Goal: Find specific page/section: Find specific page/section

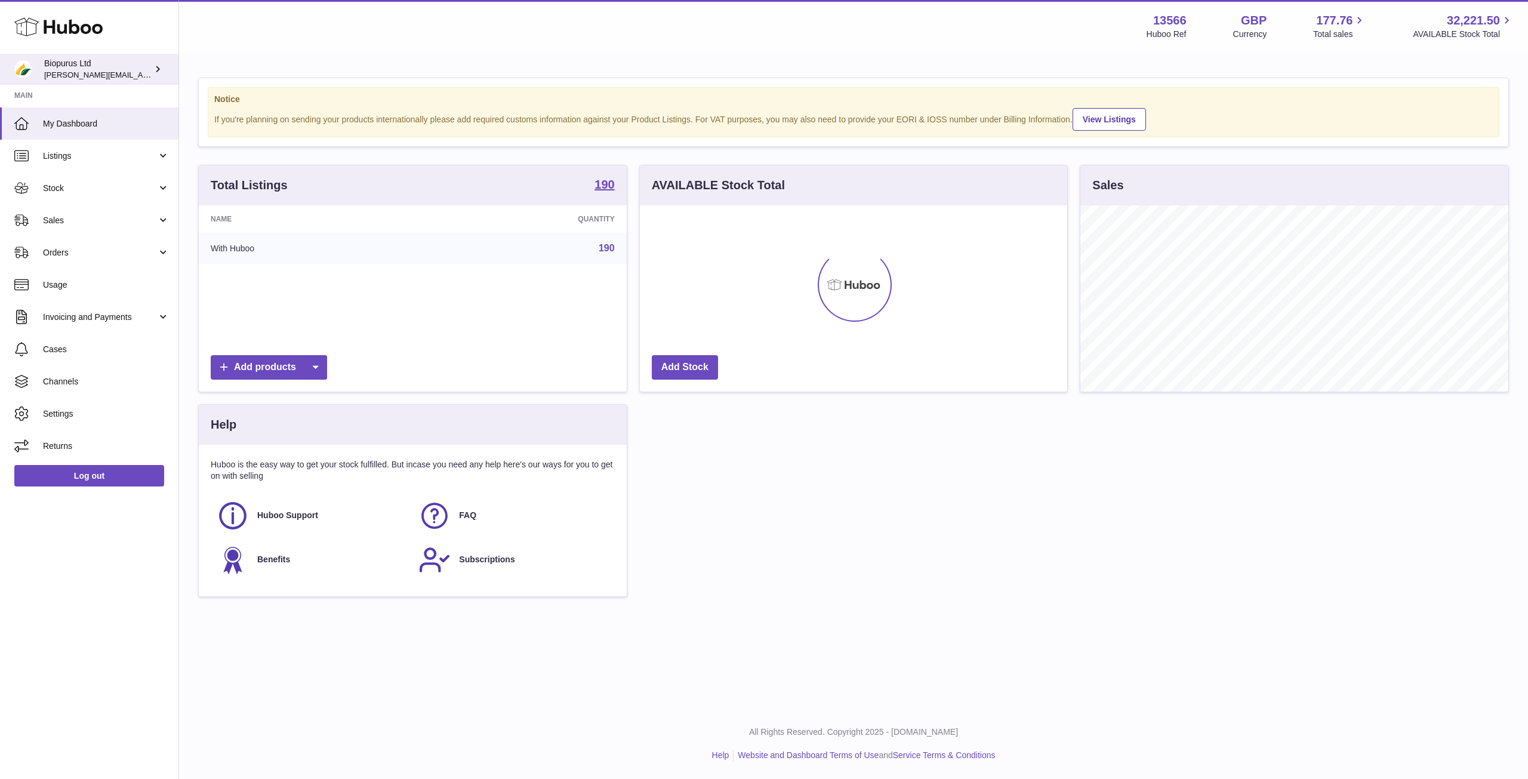
scroll to position [186, 427]
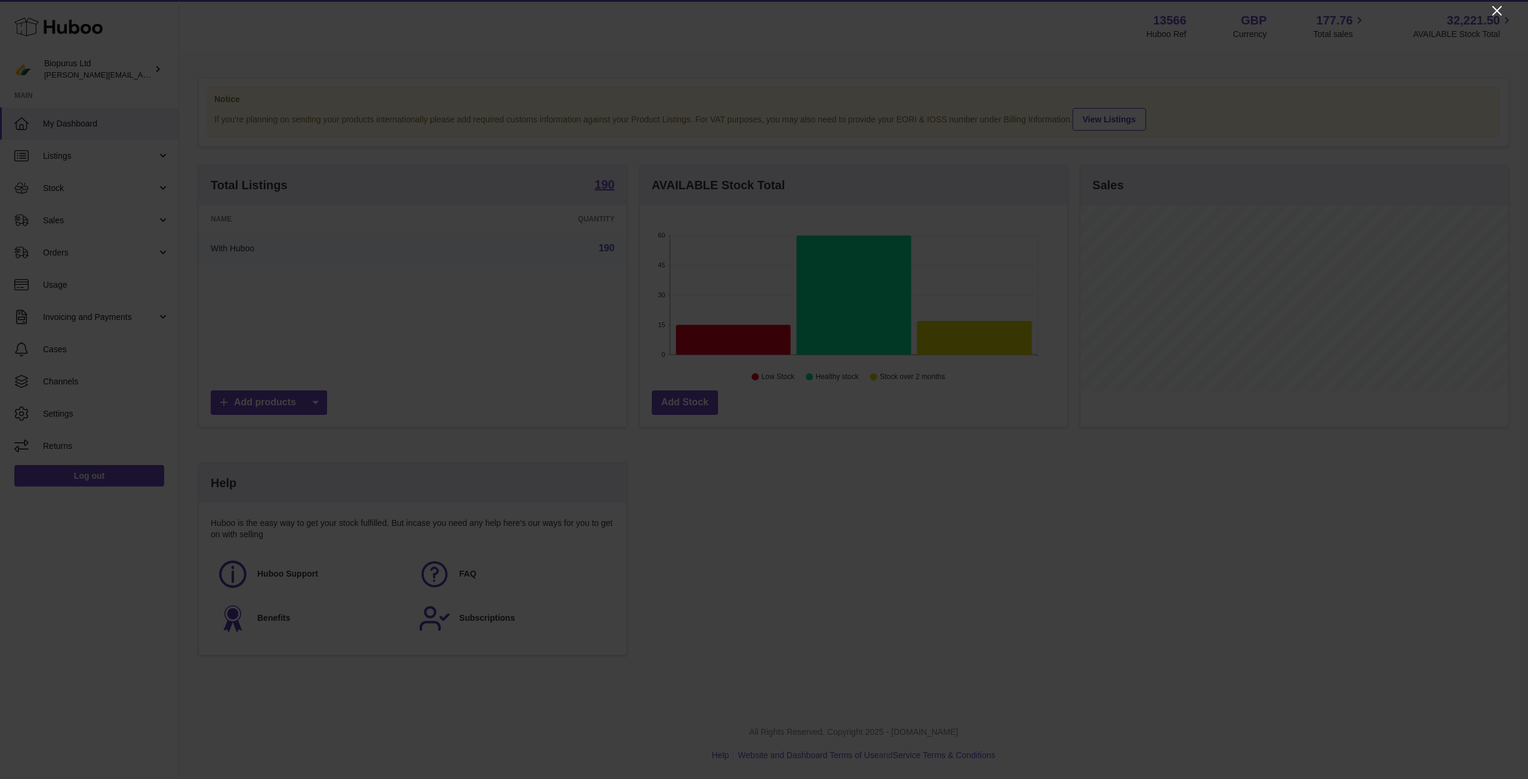
click at [1492, 11] on icon "Close" at bounding box center [1497, 11] width 14 height 14
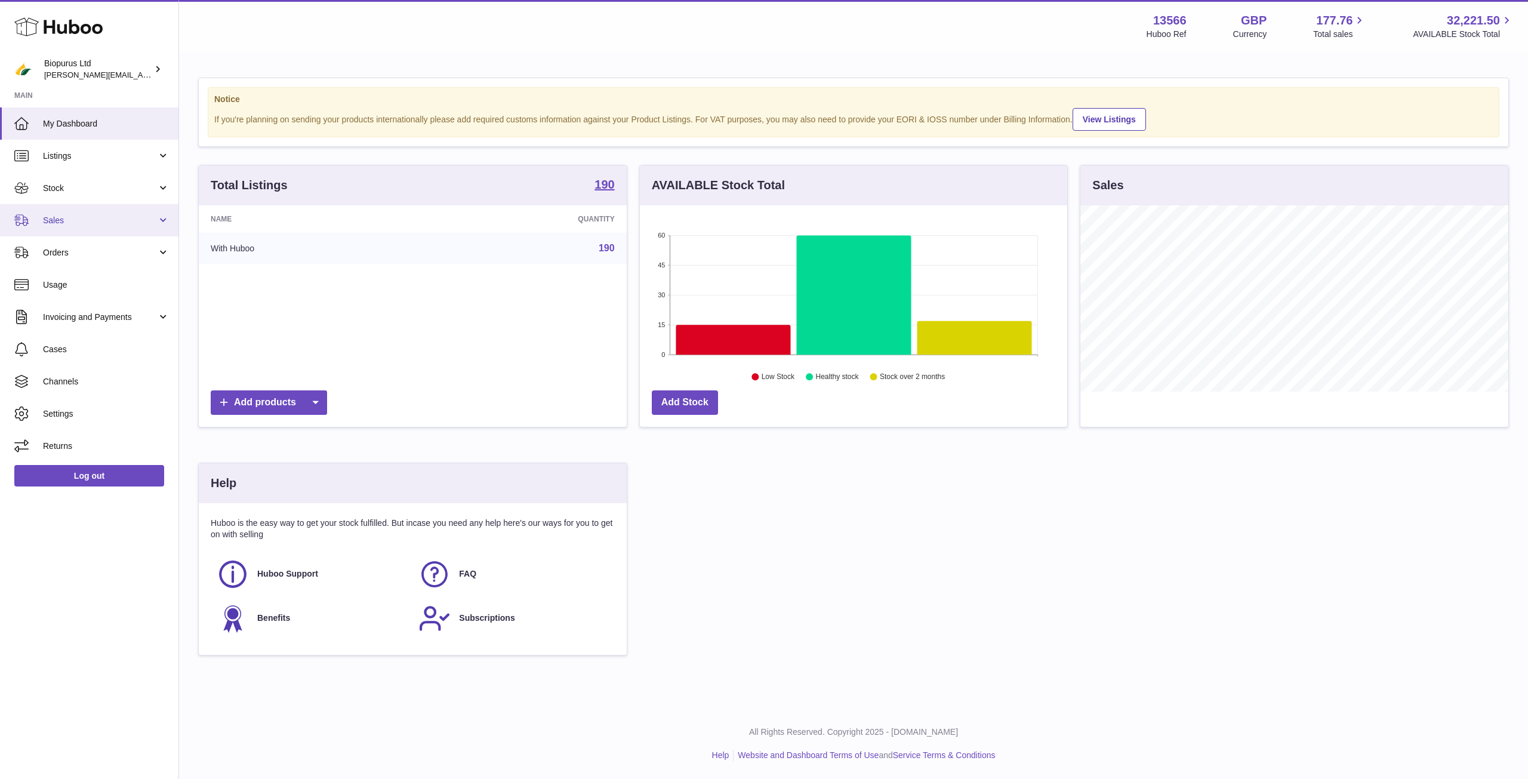
click at [51, 221] on span "Sales" at bounding box center [100, 220] width 114 height 11
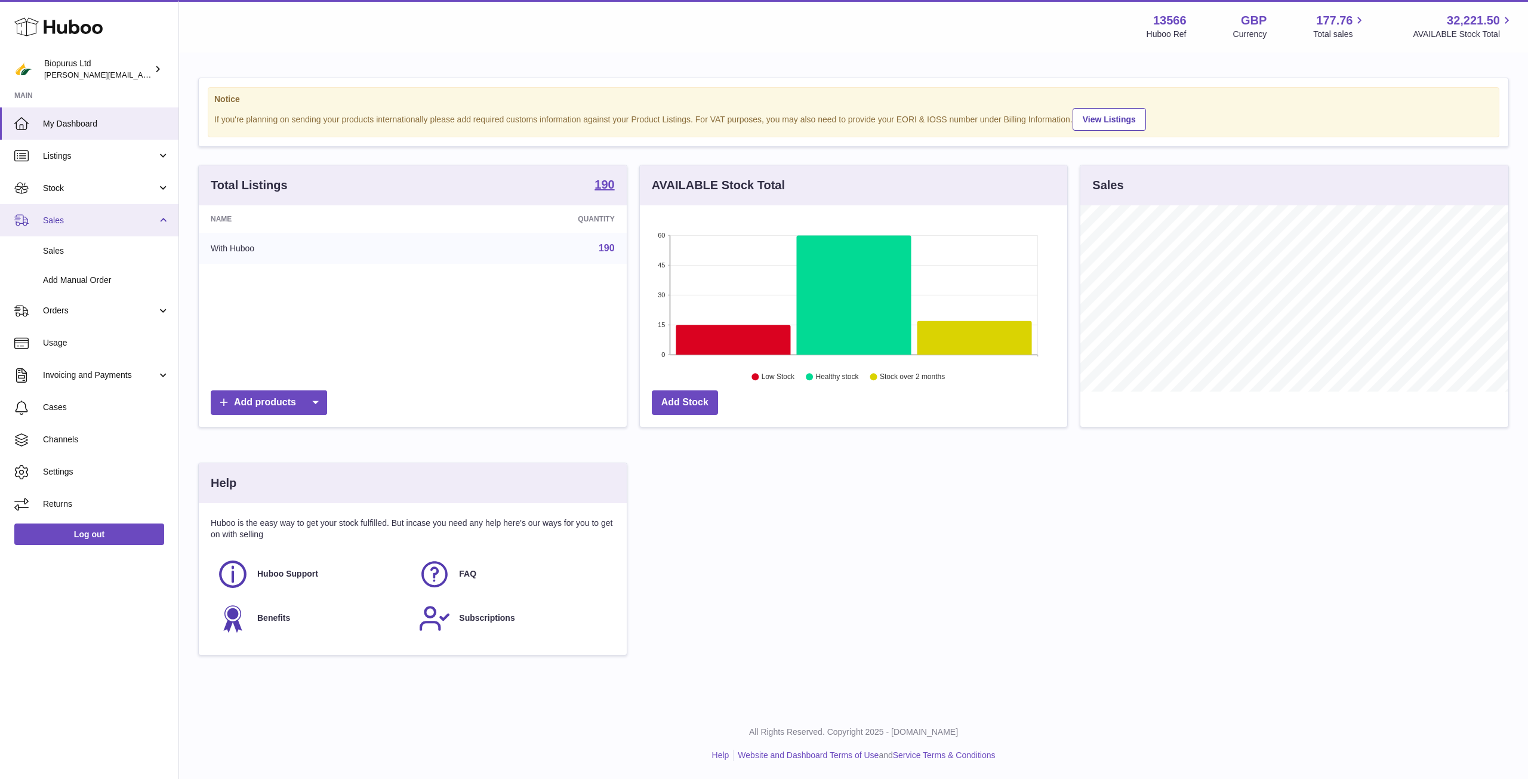
click at [51, 221] on span "Sales" at bounding box center [100, 220] width 114 height 11
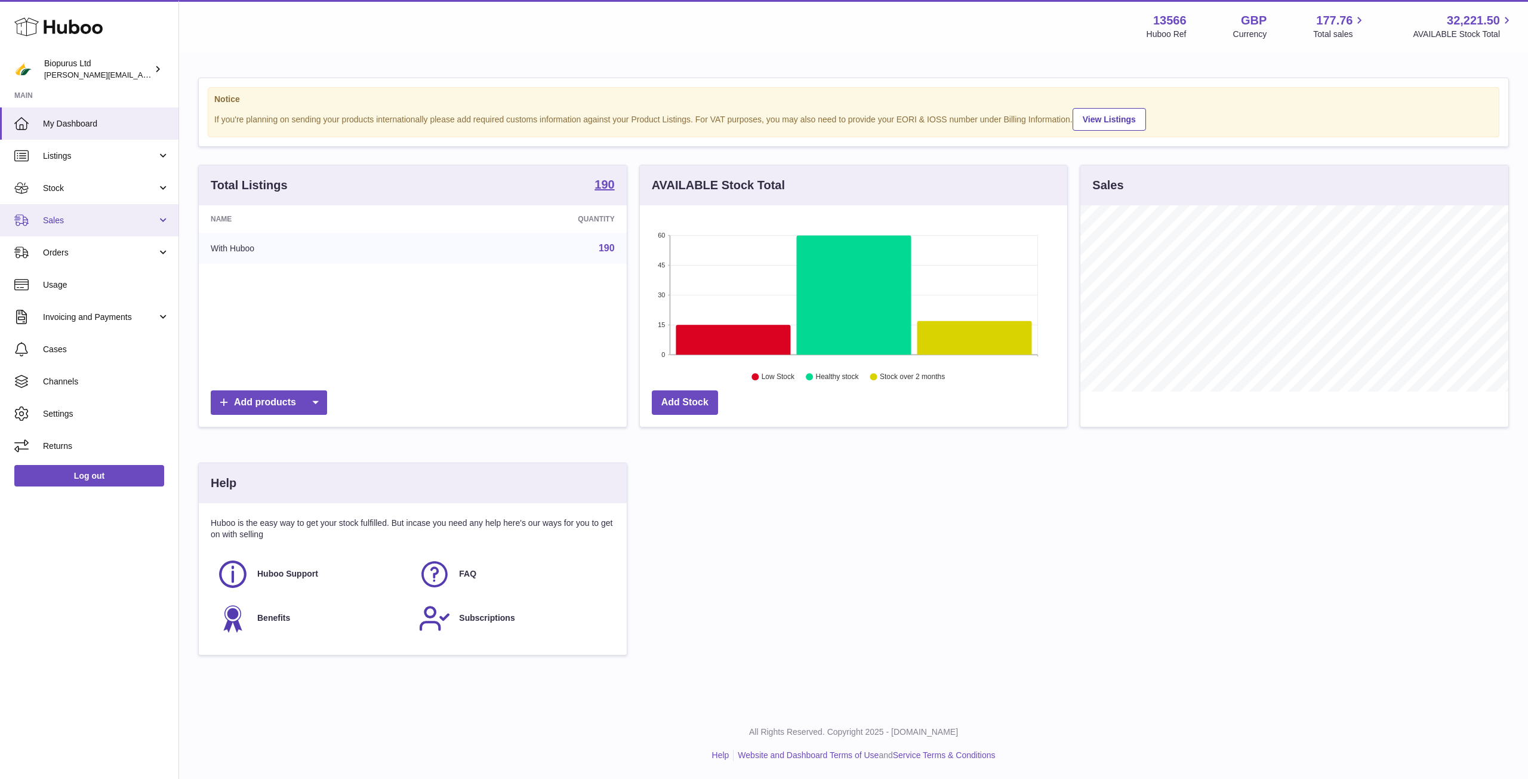
click at [51, 226] on span "Sales" at bounding box center [100, 220] width 114 height 11
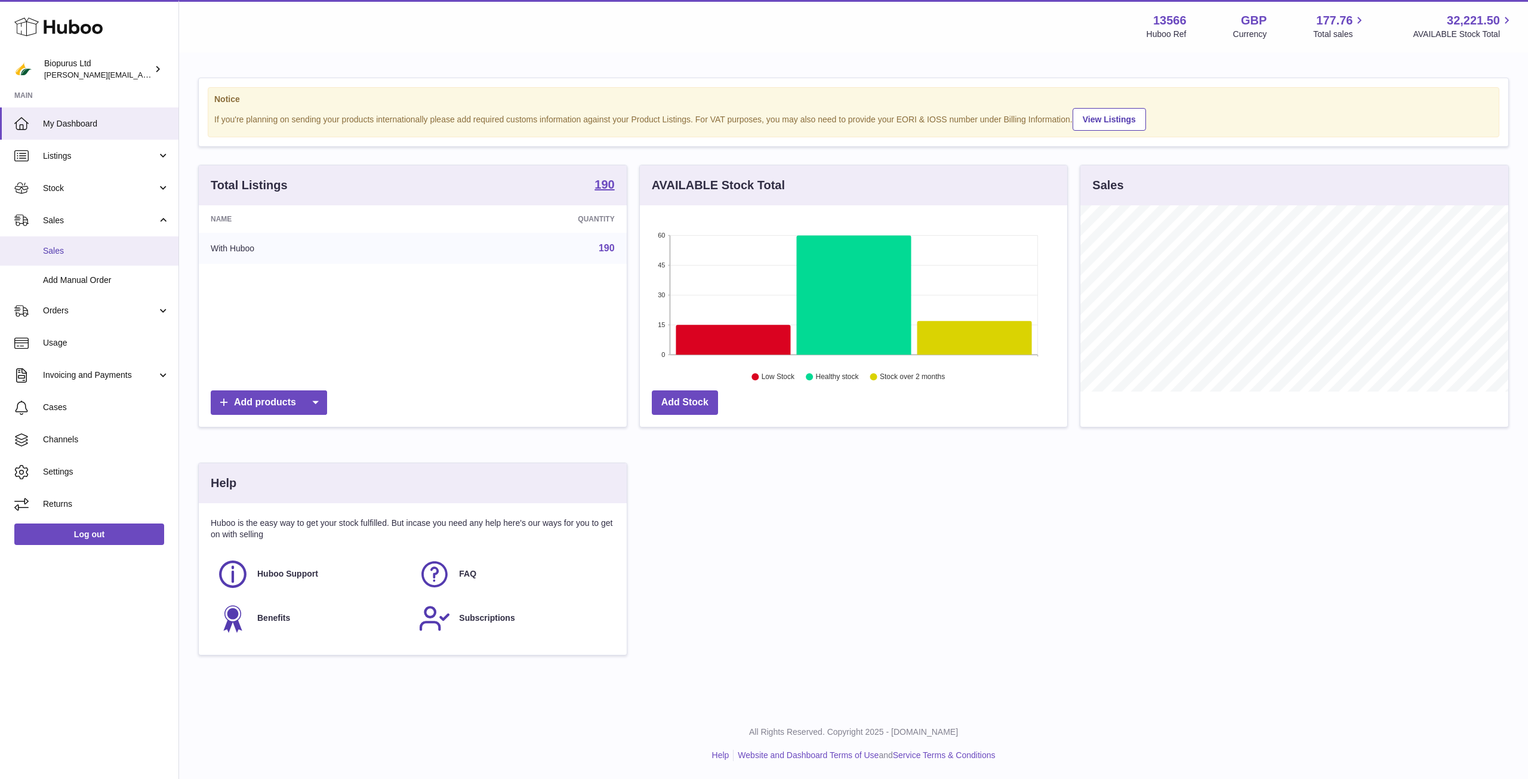
click at [59, 255] on span "Sales" at bounding box center [106, 250] width 127 height 11
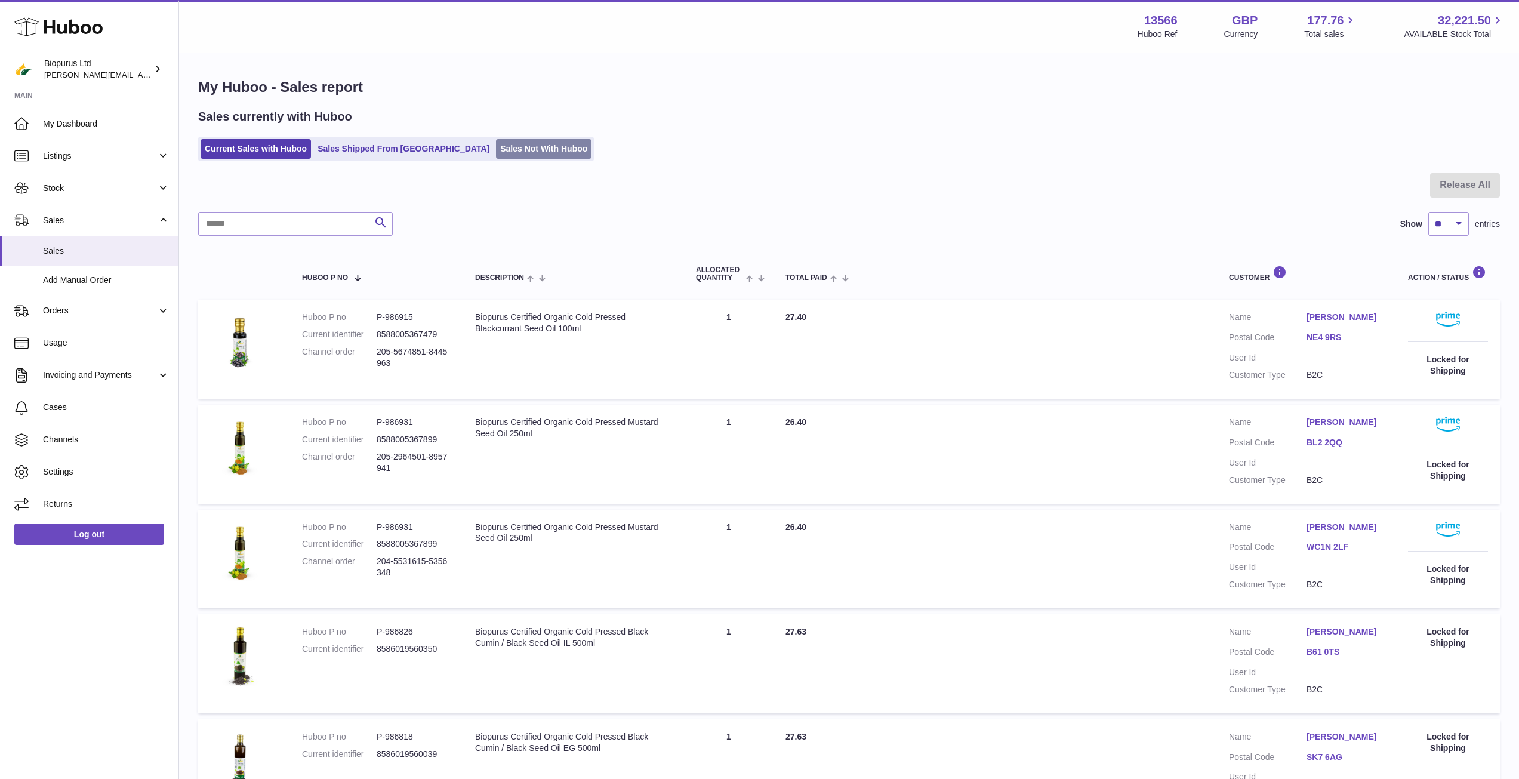
click at [496, 150] on link "Sales Not With Huboo" at bounding box center [544, 149] width 96 height 20
